Goal: Information Seeking & Learning: Learn about a topic

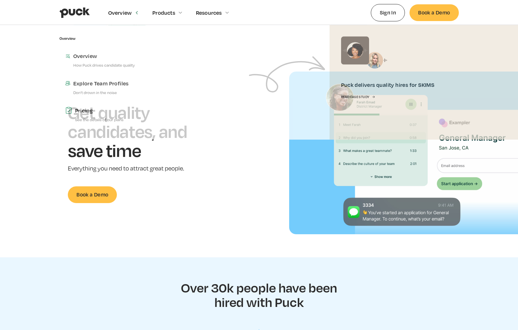
click at [119, 14] on div "Overview" at bounding box center [120, 13] width 24 height 6
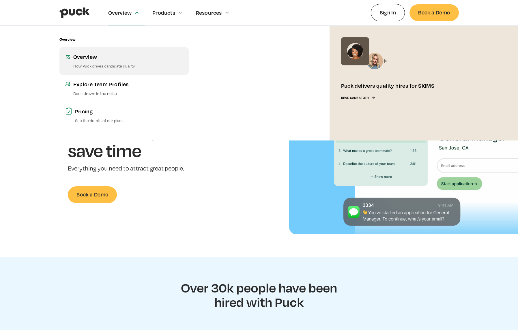
click at [114, 55] on div "Overview" at bounding box center [128, 56] width 110 height 7
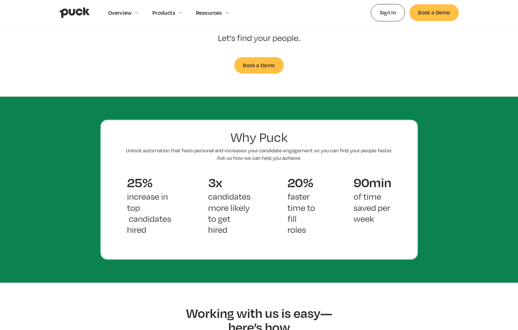
scroll to position [318, 0]
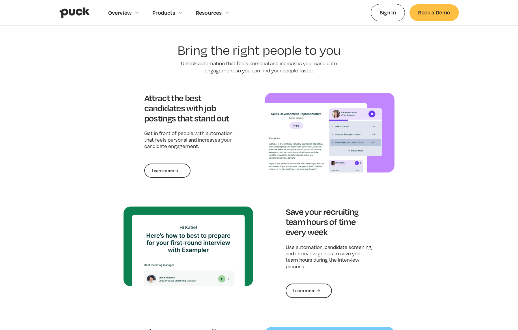
scroll to position [396, 0]
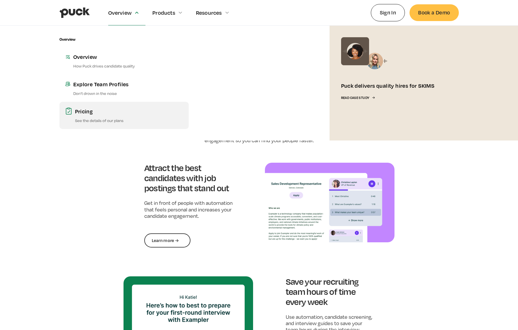
click at [84, 116] on link "Pricing See the details of our plans" at bounding box center [123, 115] width 129 height 27
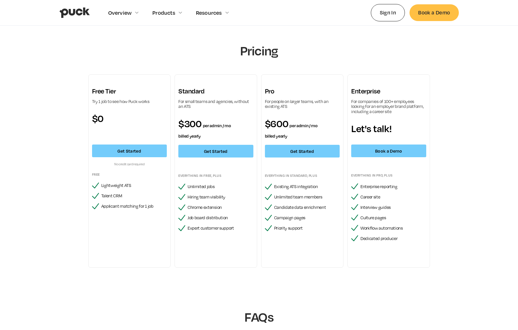
click at [18, 59] on div "Pricing Free Tier Try 1 job to see how Puck works $0 Get Started No credit card…" at bounding box center [259, 251] width 518 height 451
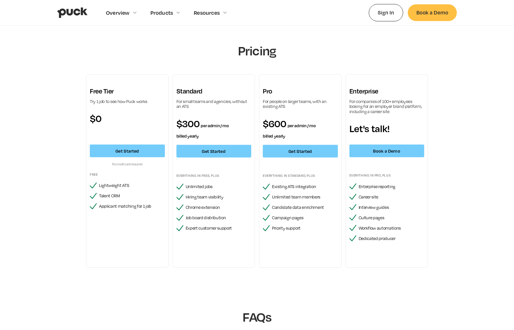
click at [346, 23] on div "Overview Overview Overview How Puck drives candidate quality Explore Team Profi…" at bounding box center [257, 12] width 400 height 25
click at [256, 73] on div "Pricing Free Tier Try 1 job to see how Puck works $0 Get Started No credit card…" at bounding box center [257, 159] width 346 height 232
click at [255, 52] on h1 "Pricing" at bounding box center [257, 50] width 188 height 15
